Goal: Task Accomplishment & Management: Use online tool/utility

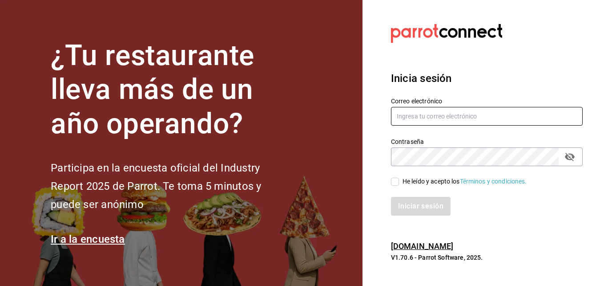
type input "jacobo.hernandez@costeno.com"
click at [397, 181] on input "He leído y acepto los Términos y condiciones." at bounding box center [395, 181] width 8 height 8
checkbox input "true"
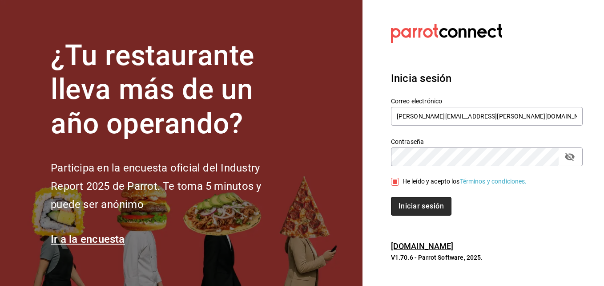
click at [414, 206] on button "Iniciar sesión" at bounding box center [421, 206] width 60 height 19
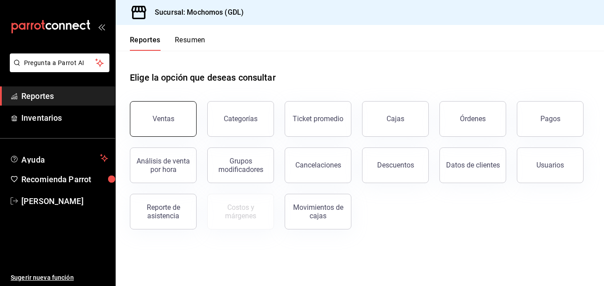
click at [163, 126] on button "Ventas" at bounding box center [163, 119] width 67 height 36
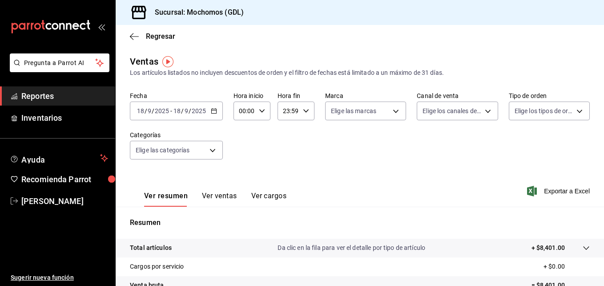
click at [213, 112] on icon "button" at bounding box center [214, 111] width 6 height 6
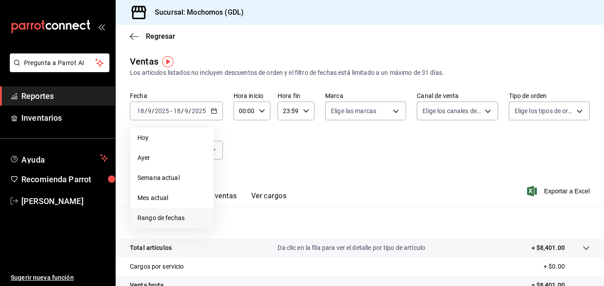
click at [168, 215] on span "Rango de fechas" at bounding box center [171, 217] width 69 height 9
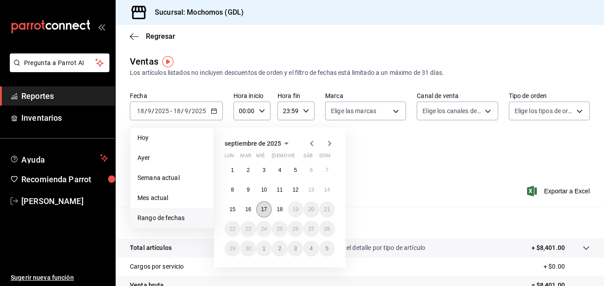
click at [262, 210] on abbr "17" at bounding box center [264, 209] width 6 height 6
click at [277, 213] on button "18" at bounding box center [280, 209] width 16 height 16
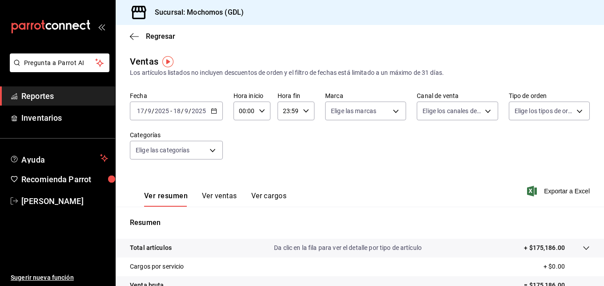
click at [260, 109] on icon "button" at bounding box center [262, 111] width 6 height 6
click at [244, 161] on span "05" at bounding box center [242, 160] width 4 height 7
type input "05:00"
click at [304, 107] on div at bounding box center [302, 143] width 604 height 286
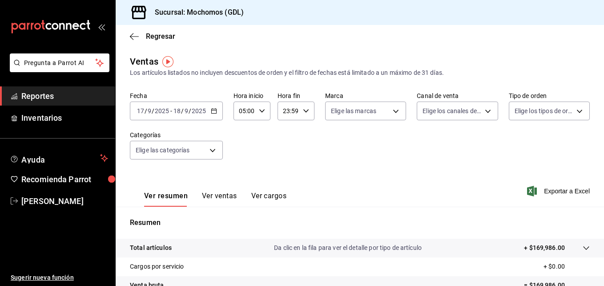
click at [304, 107] on div "23:59 Hora fin" at bounding box center [296, 110] width 37 height 19
click at [285, 189] on span "04" at bounding box center [285, 192] width 4 height 7
type input "04:59"
click at [391, 111] on div at bounding box center [302, 143] width 604 height 286
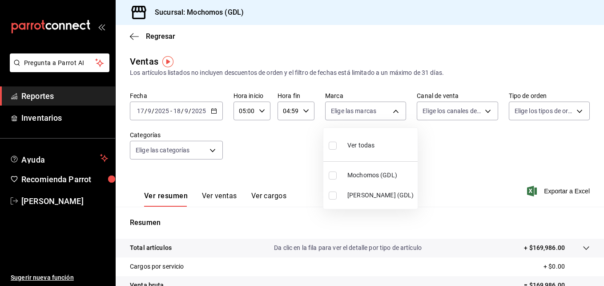
click at [391, 111] on body "Pregunta a Parrot AI Reportes Inventarios Ayuda Recomienda Parrot [PERSON_NAME]…" at bounding box center [302, 143] width 604 height 286
click at [332, 176] on input "checkbox" at bounding box center [333, 175] width 8 height 8
checkbox input "true"
type input "36c25d4a-7cb0-456c-a434-e981d54830bc"
click at [482, 111] on div at bounding box center [302, 143] width 604 height 286
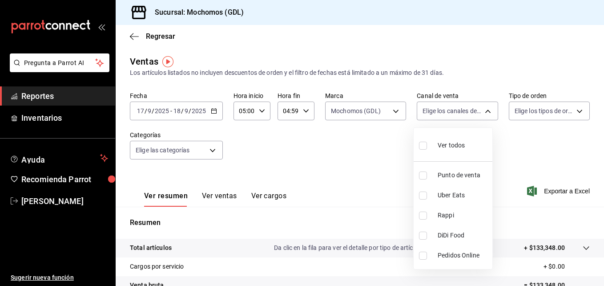
click at [482, 111] on body "Pregunta a Parrot AI Reportes Inventarios Ayuda Recomienda Parrot [PERSON_NAME]…" at bounding box center [302, 143] width 604 height 286
click at [421, 145] on input "checkbox" at bounding box center [423, 145] width 8 height 8
checkbox input "true"
type input "PARROT,UBER_EATS,RAPPI,DIDI_FOOD,ONLINE"
checkbox input "true"
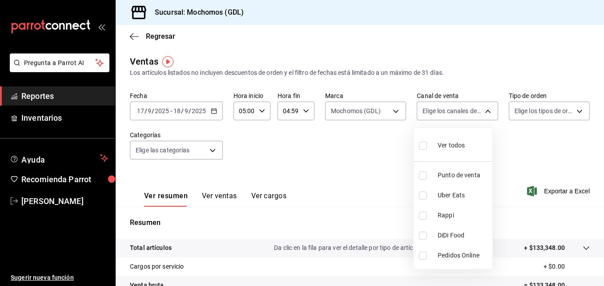
checkbox input "true"
click at [574, 113] on div at bounding box center [302, 143] width 604 height 286
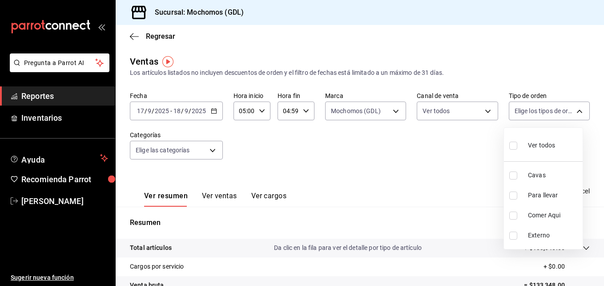
click at [574, 113] on body "Pregunta a Parrot AI Reportes Inventarios Ayuda Recomienda Parrot [PERSON_NAME]…" at bounding box center [302, 143] width 604 height 286
click at [513, 145] on input "checkbox" at bounding box center [513, 145] width 8 height 8
checkbox input "true"
type input "c3d0baef-30c0-4718-9d76-caab43e27316,13c4cc4a-99d2-42c0-ba96-c3de8c08c13d,7b791…"
checkbox input "true"
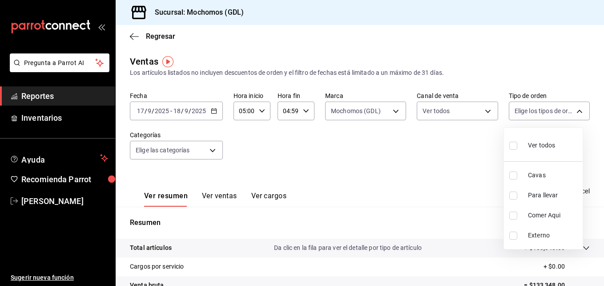
checkbox input "true"
click at [357, 153] on div at bounding box center [302, 143] width 604 height 286
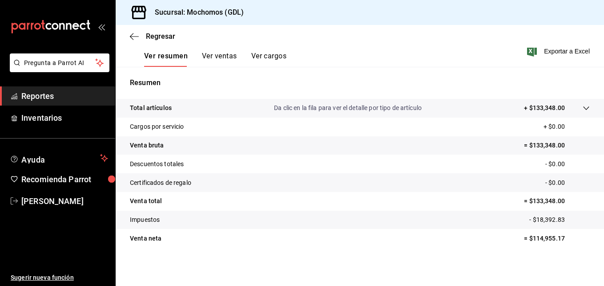
scroll to position [140, 0]
click at [153, 43] on div "Regresar" at bounding box center [360, 36] width 488 height 23
click at [151, 33] on span "Regresar" at bounding box center [160, 36] width 29 height 8
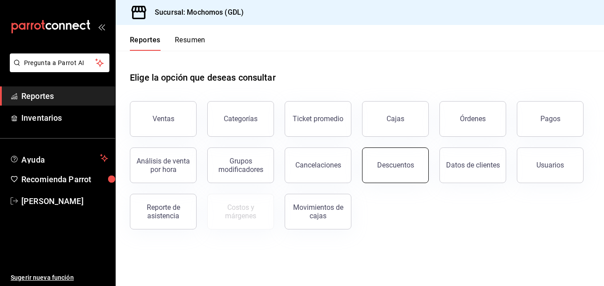
click at [383, 164] on div "Descuentos" at bounding box center [395, 165] width 37 height 8
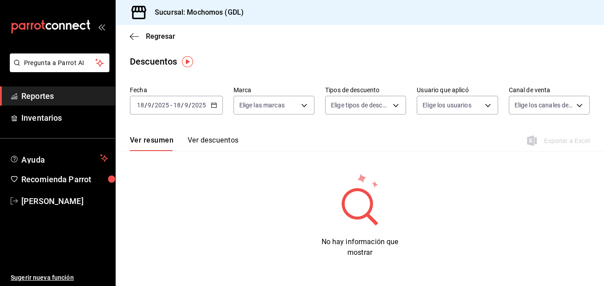
click at [216, 103] on icon "button" at bounding box center [214, 105] width 6 height 6
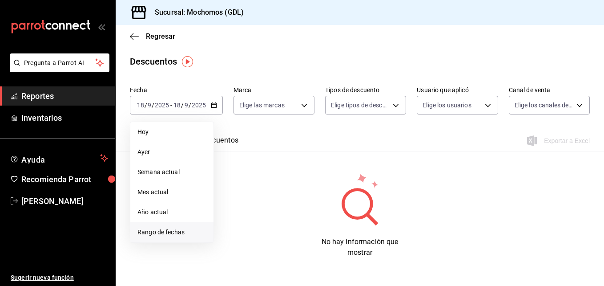
click at [181, 229] on span "Rango de fechas" at bounding box center [171, 231] width 69 height 9
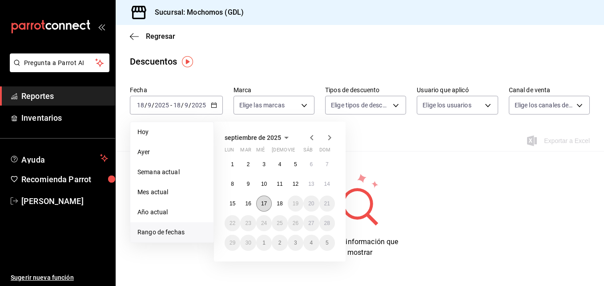
click at [263, 203] on abbr "17" at bounding box center [264, 203] width 6 height 6
click at [275, 203] on button "18" at bounding box center [280, 203] width 16 height 16
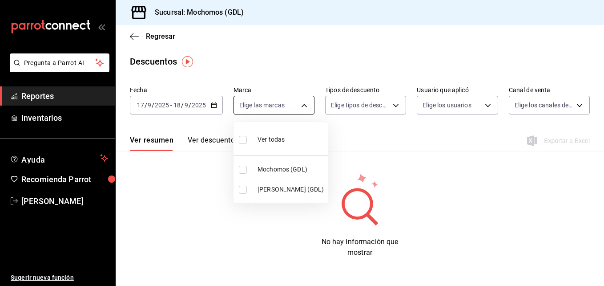
click at [306, 105] on body "Pregunta a Parrot AI Reportes Inventarios Ayuda Recomienda Parrot [PERSON_NAME]…" at bounding box center [302, 143] width 604 height 286
click at [242, 169] on input "checkbox" at bounding box center [243, 169] width 8 height 8
checkbox input "true"
type input "36c25d4a-7cb0-456c-a434-e981d54830bc"
click at [345, 121] on div at bounding box center [302, 143] width 604 height 286
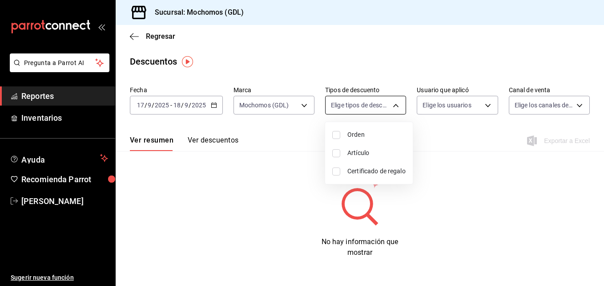
click at [395, 103] on body "Pregunta a Parrot AI Reportes Inventarios Ayuda Recomienda Parrot [PERSON_NAME]…" at bounding box center [302, 143] width 604 height 286
click at [334, 135] on input "checkbox" at bounding box center [336, 135] width 8 height 8
checkbox input "true"
type input "ORDER"
click at [337, 150] on input "checkbox" at bounding box center [336, 153] width 8 height 8
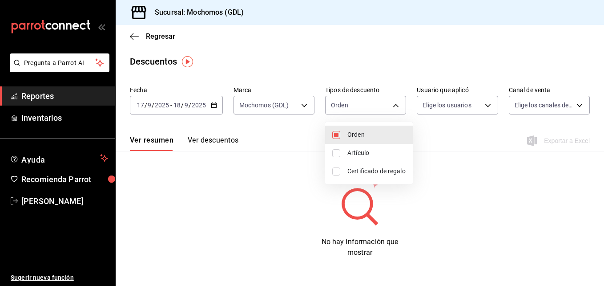
checkbox input "true"
type input "ORDER,ORDER_ITEM"
click at [337, 167] on input "checkbox" at bounding box center [336, 171] width 8 height 8
checkbox input "true"
type input "ORDER,ORDER_ITEM,CARD_REWARD"
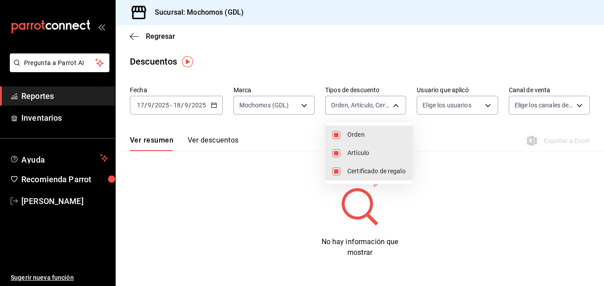
click at [457, 138] on div at bounding box center [302, 143] width 604 height 286
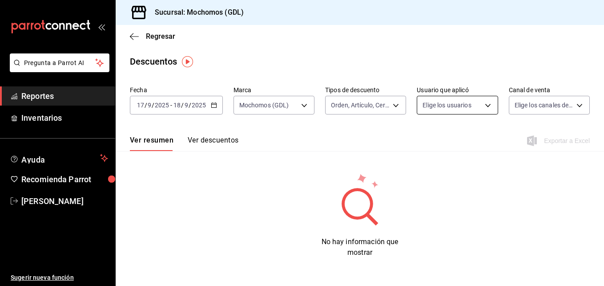
click at [490, 104] on body "Pregunta a Parrot AI Reportes Inventarios Ayuda Recomienda Parrot [PERSON_NAME]…" at bounding box center [302, 143] width 604 height 286
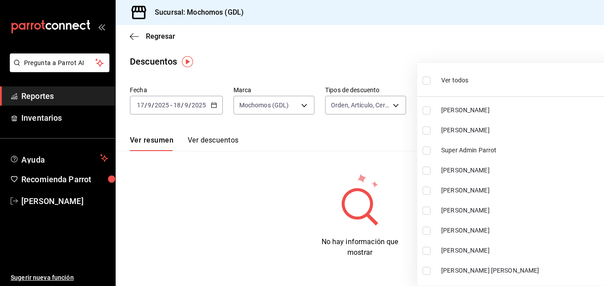
click at [394, 142] on div at bounding box center [302, 143] width 604 height 286
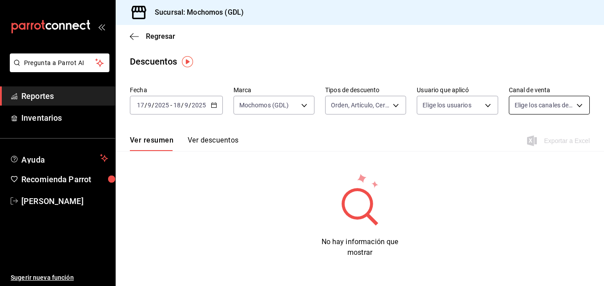
click at [572, 101] on body "Pregunta a Parrot AI Reportes Inventarios Ayuda Recomienda Parrot [PERSON_NAME]…" at bounding box center [302, 143] width 604 height 286
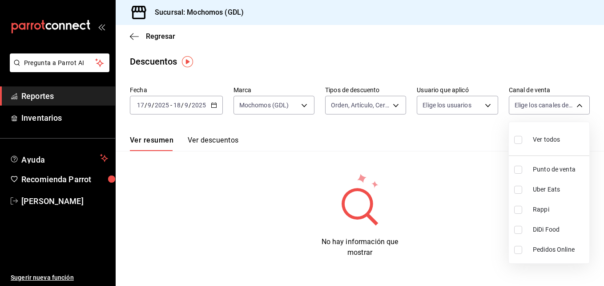
click at [514, 141] on input "checkbox" at bounding box center [518, 140] width 8 height 8
checkbox input "true"
type input "PARROT,UBER_EATS,RAPPI,DIDI_FOOD,ONLINE"
checkbox input "true"
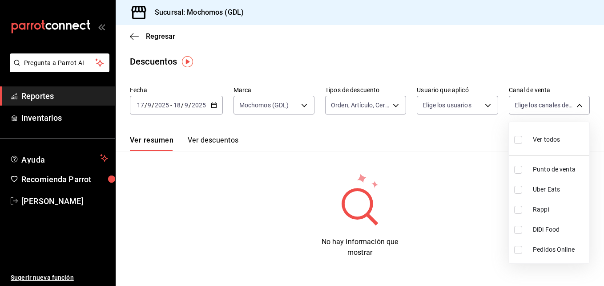
checkbox input "true"
click at [396, 159] on div at bounding box center [302, 143] width 604 height 286
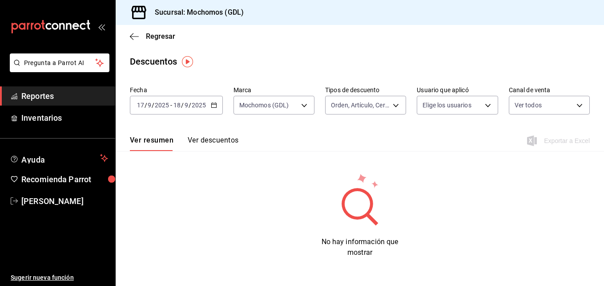
click at [221, 138] on button "Ver descuentos" at bounding box center [213, 143] width 51 height 15
click at [151, 33] on span "Regresar" at bounding box center [160, 36] width 29 height 8
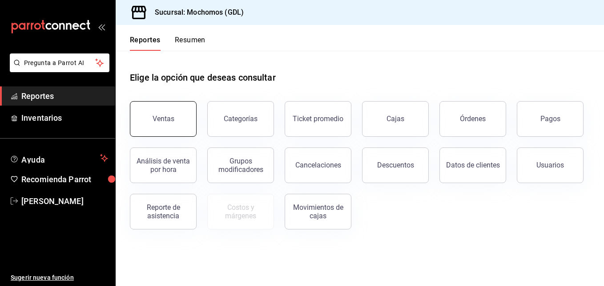
click at [168, 107] on button "Ventas" at bounding box center [163, 119] width 67 height 36
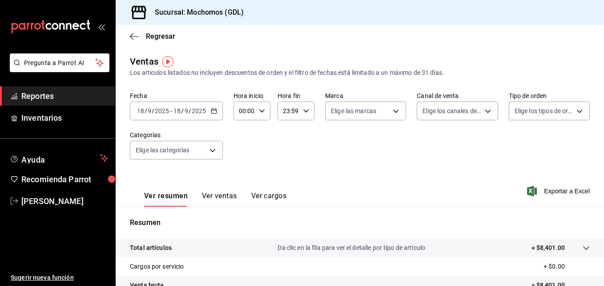
click at [212, 111] on icon "button" at bounding box center [214, 111] width 6 height 6
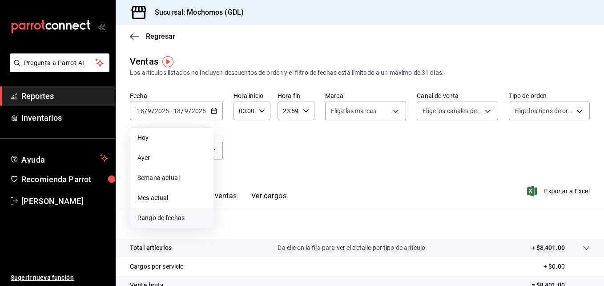
click at [187, 211] on li "Rango de fechas" at bounding box center [171, 218] width 83 height 20
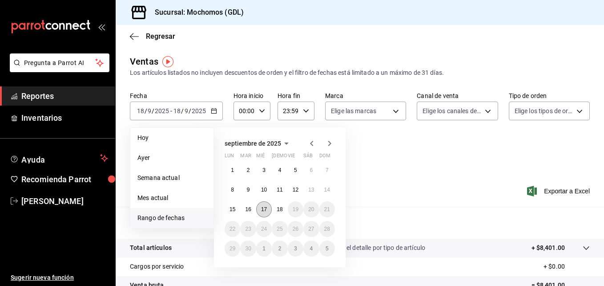
click at [264, 205] on button "17" at bounding box center [264, 209] width 16 height 16
click at [274, 207] on button "18" at bounding box center [280, 209] width 16 height 16
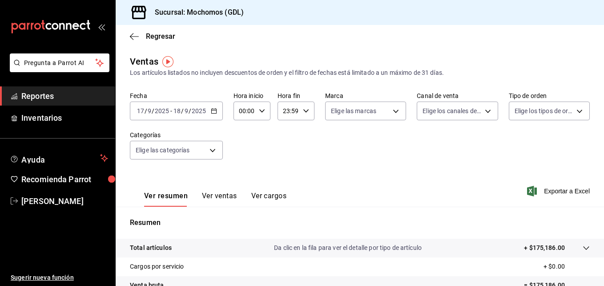
click at [259, 113] on icon "button" at bounding box center [262, 111] width 6 height 6
click at [239, 185] on button "04" at bounding box center [242, 189] width 15 height 18
type input "04:00"
click at [300, 111] on div at bounding box center [302, 143] width 604 height 286
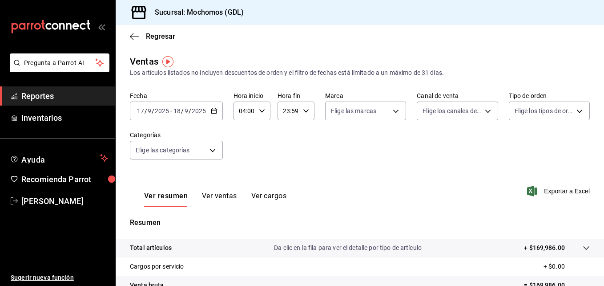
click at [300, 111] on div "23:59 Hora fin" at bounding box center [296, 110] width 37 height 19
click at [285, 171] on button "04" at bounding box center [285, 176] width 15 height 18
type input "04:59"
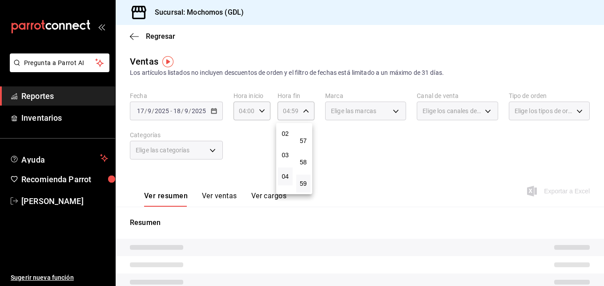
click at [285, 171] on button "04" at bounding box center [285, 176] width 15 height 18
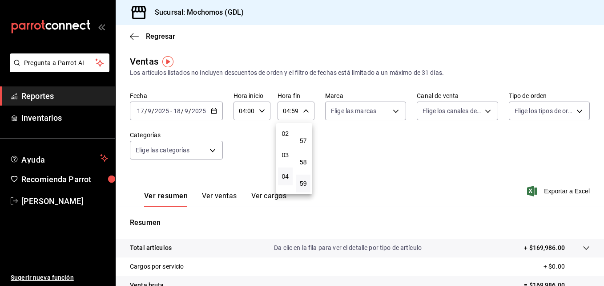
click at [260, 115] on div at bounding box center [302, 143] width 604 height 286
click at [260, 115] on div "04:00 Hora inicio" at bounding box center [251, 110] width 37 height 19
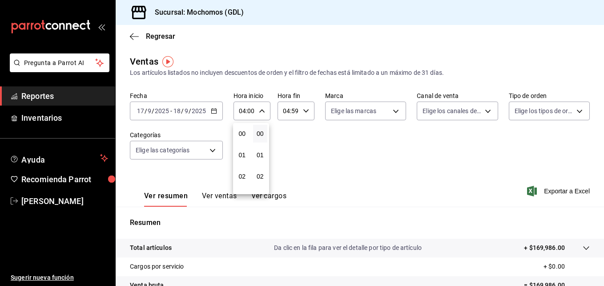
scroll to position [85, 0]
click at [244, 156] on span "05" at bounding box center [242, 154] width 4 height 7
type input "05:00"
click at [392, 108] on div at bounding box center [302, 143] width 604 height 286
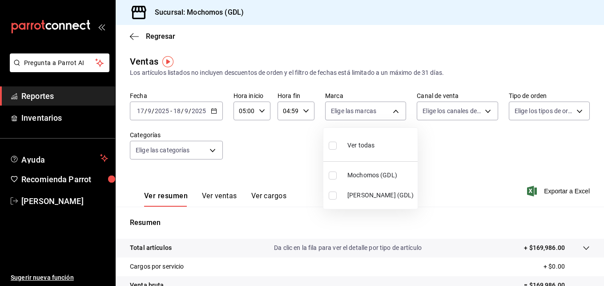
click at [392, 108] on body "Pregunta a Parrot AI Reportes Inventarios Ayuda Recomienda Parrot [PERSON_NAME]…" at bounding box center [302, 143] width 604 height 286
click at [335, 177] on input "checkbox" at bounding box center [333, 175] width 8 height 8
checkbox input "true"
type input "36c25d4a-7cb0-456c-a434-e981d54830bc"
click at [479, 109] on div at bounding box center [302, 143] width 604 height 286
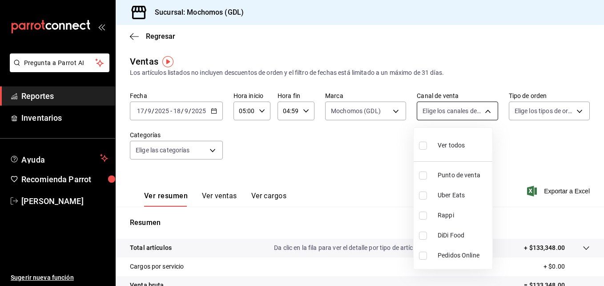
click at [480, 109] on body "Pregunta a Parrot AI Reportes Inventarios Ayuda Recomienda Parrot [PERSON_NAME]…" at bounding box center [302, 143] width 604 height 286
click at [426, 145] on input "checkbox" at bounding box center [423, 145] width 8 height 8
checkbox input "true"
type input "PARROT,UBER_EATS,RAPPI,DIDI_FOOD,ONLINE"
checkbox input "true"
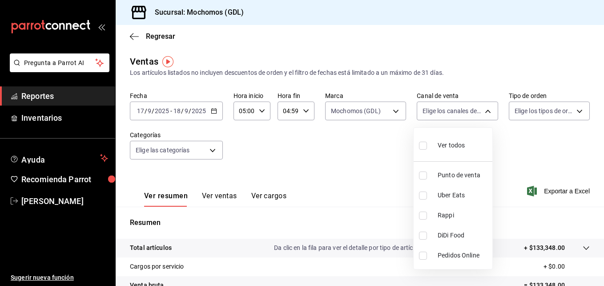
checkbox input "true"
click at [571, 107] on div at bounding box center [302, 143] width 604 height 286
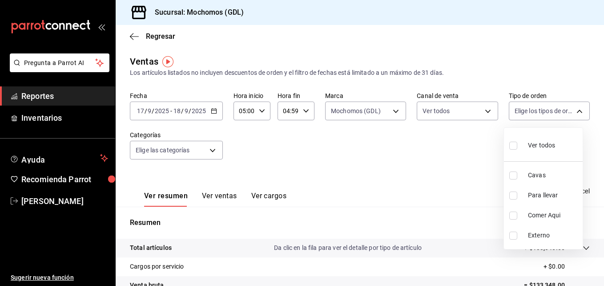
click at [571, 107] on body "Pregunta a Parrot AI Reportes Inventarios Ayuda Recomienda Parrot [PERSON_NAME]…" at bounding box center [302, 143] width 604 height 286
click at [517, 145] on input "checkbox" at bounding box center [513, 145] width 8 height 8
checkbox input "true"
type input "c3d0baef-30c0-4718-9d76-caab43e27316,13c4cc4a-99d2-42c0-ba96-c3de8c08c13d,7b791…"
checkbox input "true"
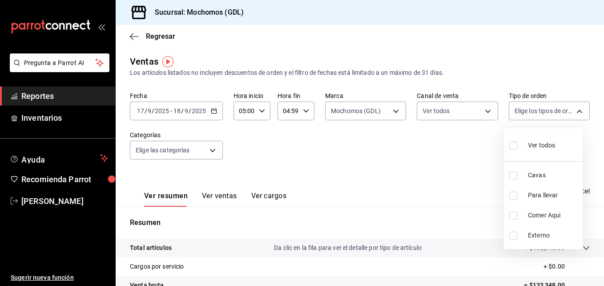
checkbox input "true"
click at [390, 151] on div at bounding box center [302, 143] width 604 height 286
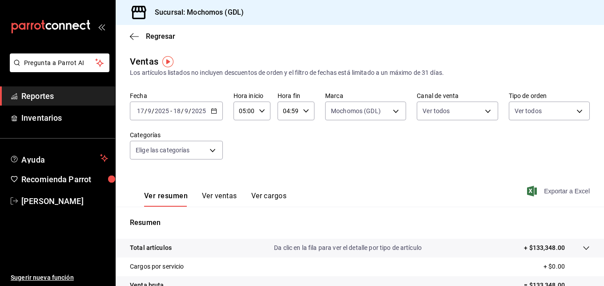
click at [546, 189] on span "Exportar a Excel" at bounding box center [559, 190] width 61 height 11
click at [213, 111] on icon "button" at bounding box center [214, 111] width 6 height 6
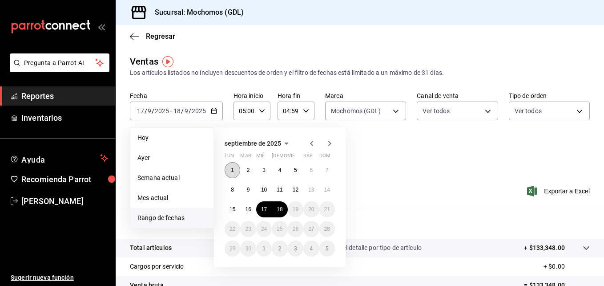
click at [235, 169] on button "1" at bounding box center [233, 170] width 16 height 16
click at [281, 207] on abbr "18" at bounding box center [280, 209] width 6 height 6
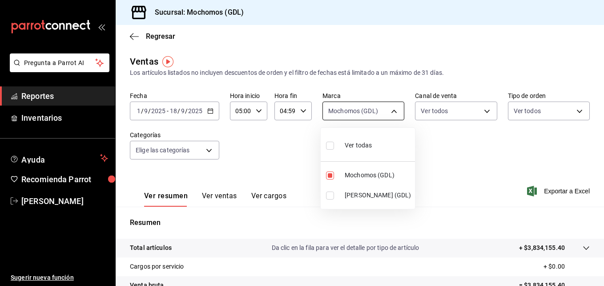
click at [387, 108] on body "Pregunta a Parrot AI Reportes Inventarios Ayuda Recomienda Parrot [PERSON_NAME]…" at bounding box center [302, 143] width 604 height 286
click at [327, 172] on input "checkbox" at bounding box center [330, 175] width 8 height 8
checkbox input "false"
click at [331, 174] on input "checkbox" at bounding box center [330, 175] width 8 height 8
checkbox input "true"
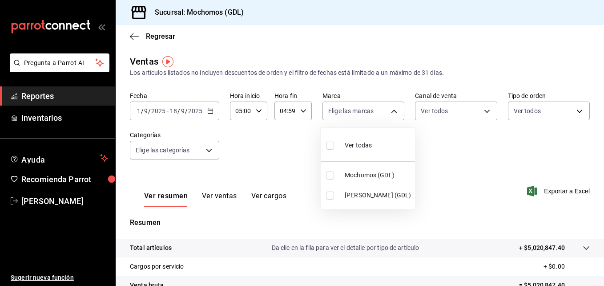
type input "36c25d4a-7cb0-456c-a434-e981d54830bc"
click at [442, 157] on div at bounding box center [302, 143] width 604 height 286
click at [483, 109] on body "Pregunta a Parrot AI Reportes Inventarios Ayuda Recomienda Parrot [PERSON_NAME]…" at bounding box center [302, 143] width 604 height 286
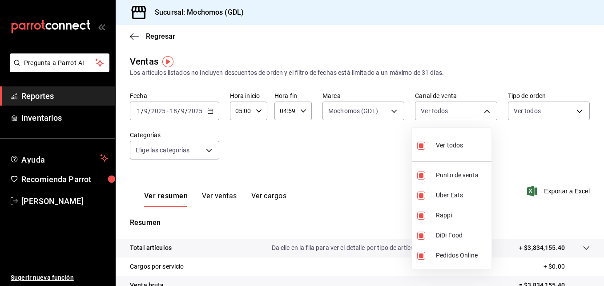
click at [514, 144] on div at bounding box center [302, 143] width 604 height 286
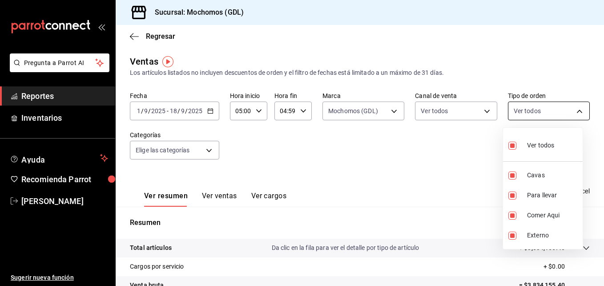
click at [572, 109] on body "Pregunta a Parrot AI Reportes Inventarios Ayuda Recomienda Parrot [PERSON_NAME]…" at bounding box center [302, 143] width 604 height 286
click at [419, 179] on div at bounding box center [302, 143] width 604 height 286
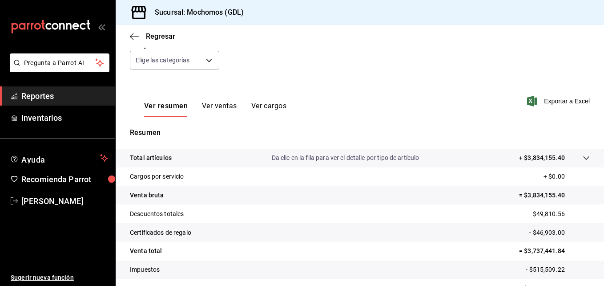
scroll to position [36, 0]
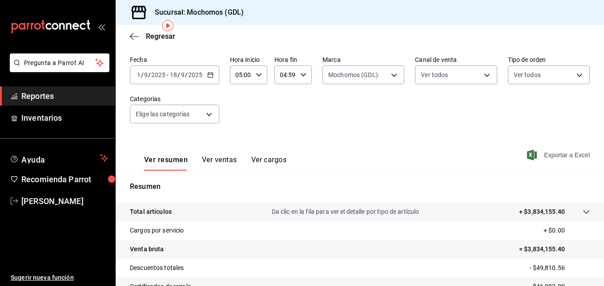
click at [544, 154] on span "Exportar a Excel" at bounding box center [559, 154] width 61 height 11
